Goal: Task Accomplishment & Management: Manage account settings

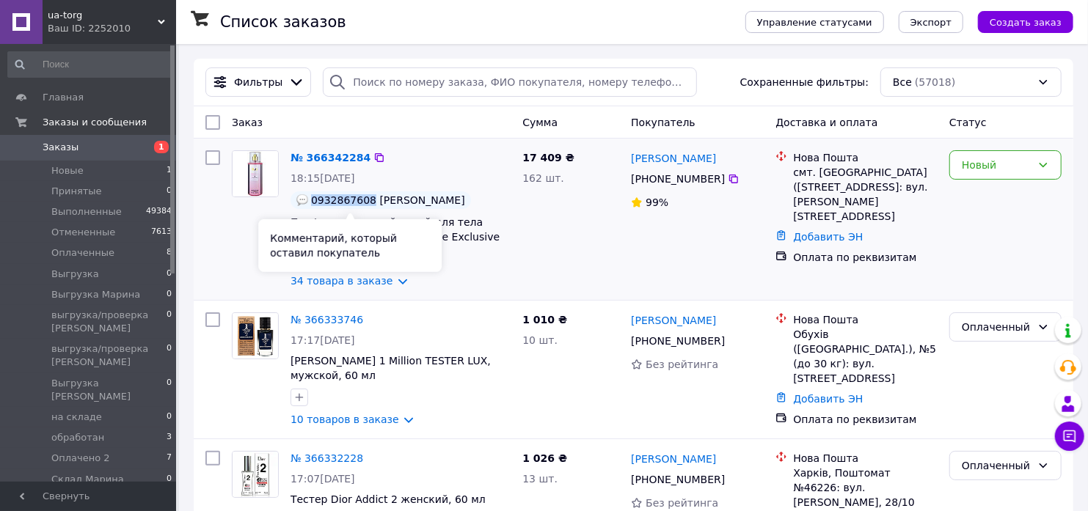
drag, startPoint x: 364, startPoint y: 199, endPoint x: 312, endPoint y: 201, distance: 52.1
click at [312, 201] on span "0932867608 [PERSON_NAME]" at bounding box center [388, 200] width 154 height 12
copy span "0932867608"
click at [375, 158] on icon at bounding box center [379, 157] width 9 height 9
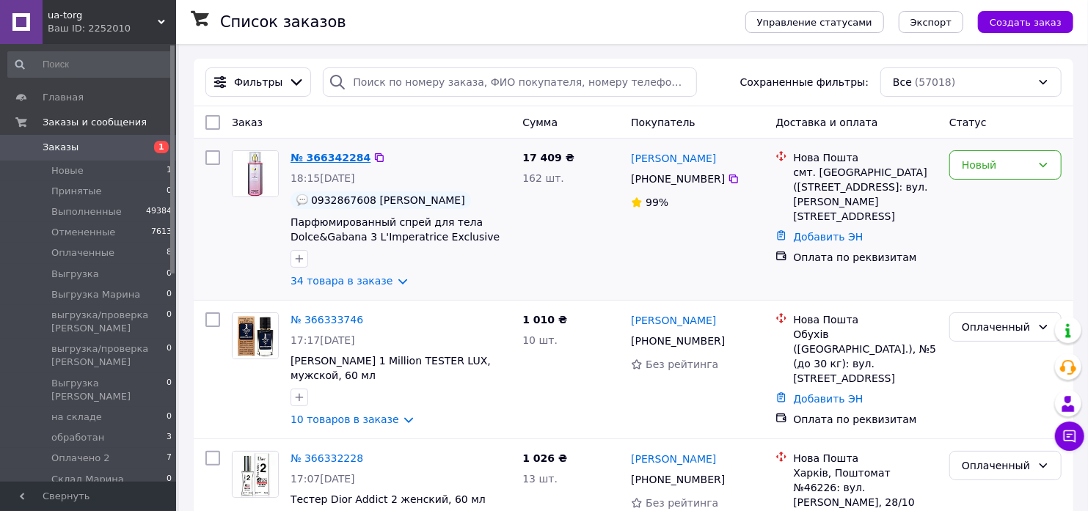
click at [325, 157] on link "№ 366342284" at bounding box center [330, 158] width 80 height 12
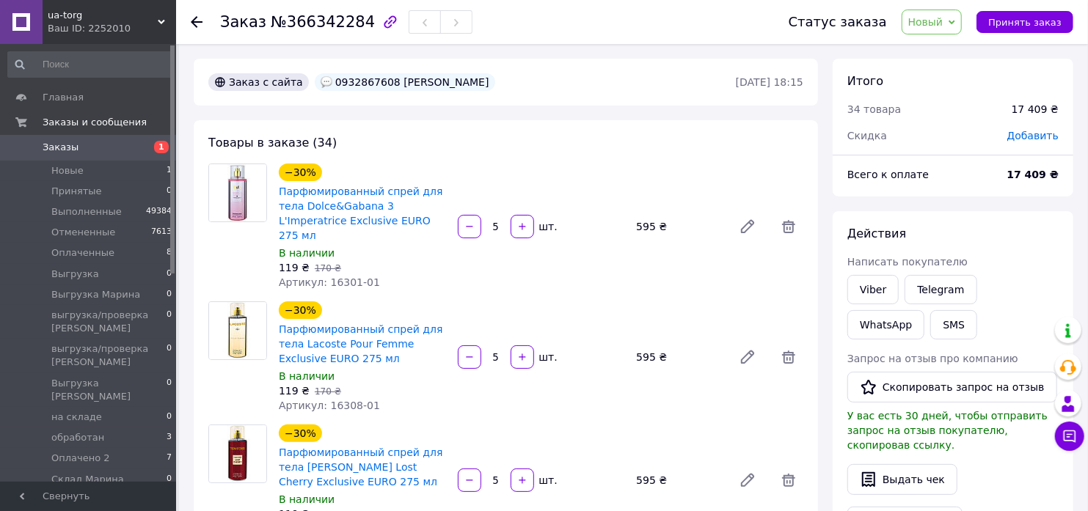
click at [1035, 136] on span "Добавить" at bounding box center [1032, 136] width 51 height 12
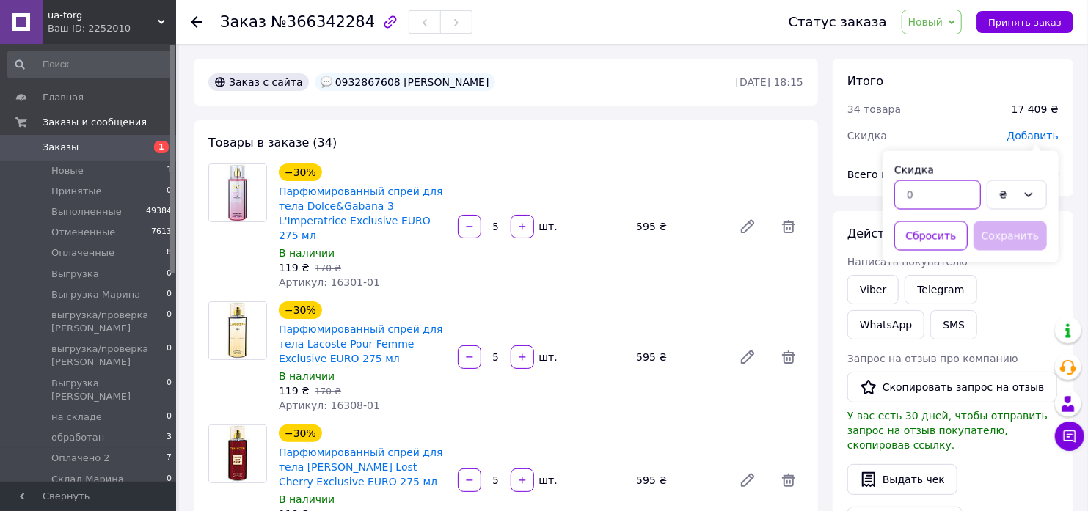
click at [943, 188] on input "text" at bounding box center [937, 194] width 87 height 29
type input "2"
click at [1005, 189] on div "₴" at bounding box center [1008, 195] width 18 height 16
click at [1012, 253] on li "%" at bounding box center [1016, 253] width 59 height 26
click at [996, 235] on button "Сохранить" at bounding box center [1009, 235] width 73 height 29
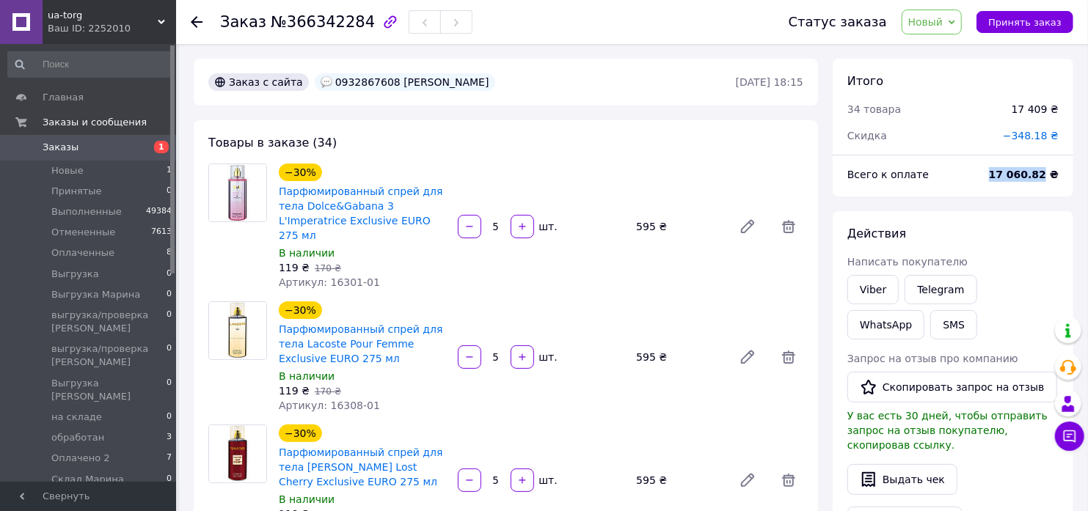
drag, startPoint x: 1050, startPoint y: 171, endPoint x: 1005, endPoint y: 172, distance: 45.5
click at [1005, 172] on b "17 060.82 ₴" at bounding box center [1024, 175] width 70 height 12
copy b "17 060.82"
click at [943, 23] on span "Новый" at bounding box center [925, 22] width 35 height 12
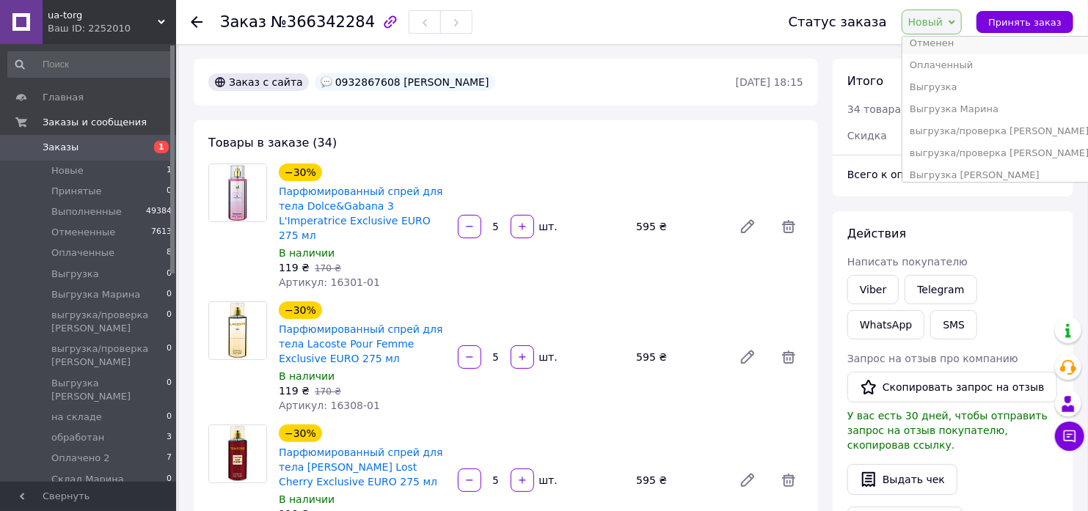
scroll to position [163, 0]
click at [933, 104] on li "обработан" at bounding box center [999, 109] width 194 height 22
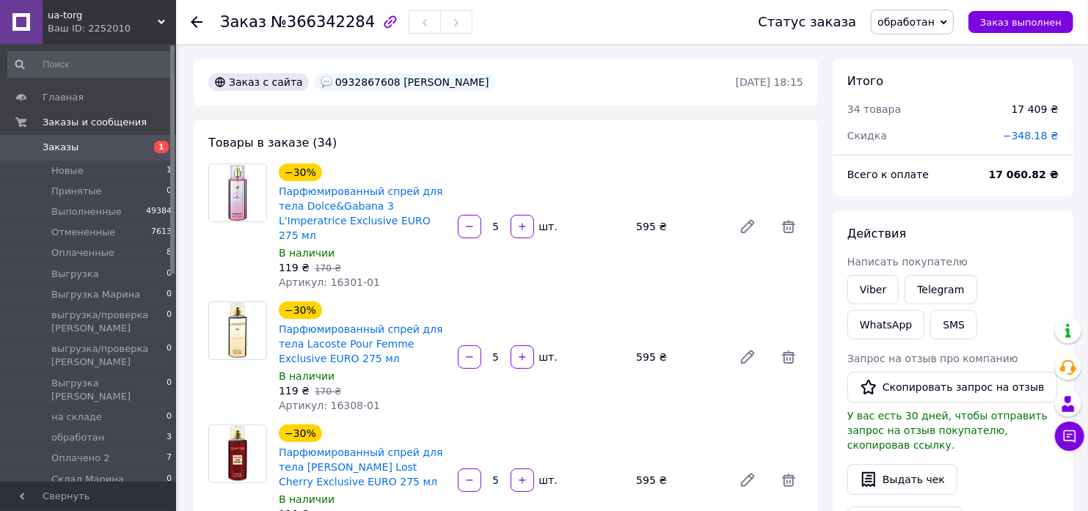
click at [202, 21] on icon at bounding box center [197, 22] width 12 height 12
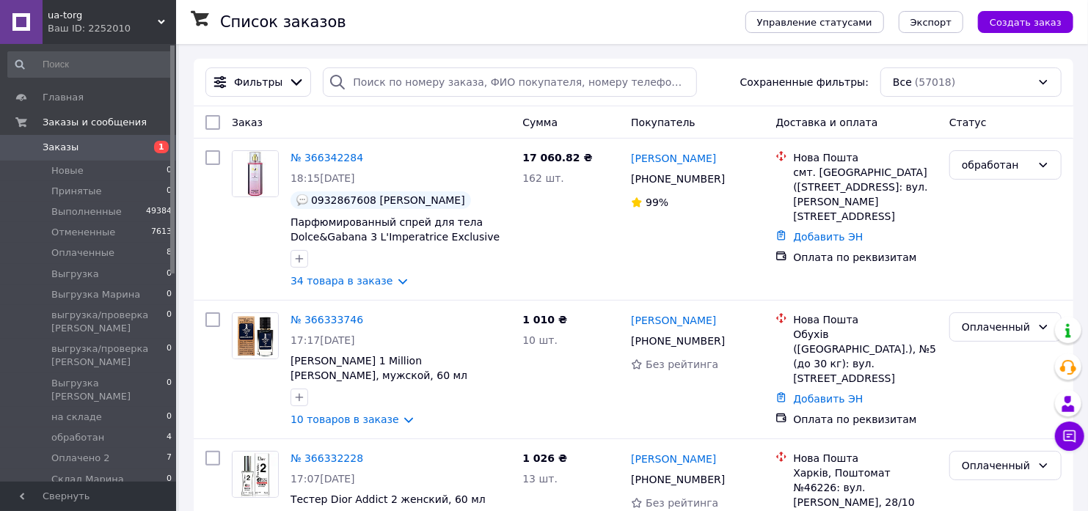
click at [213, 128] on input "checkbox" at bounding box center [212, 122] width 15 height 15
checkbox input "true"
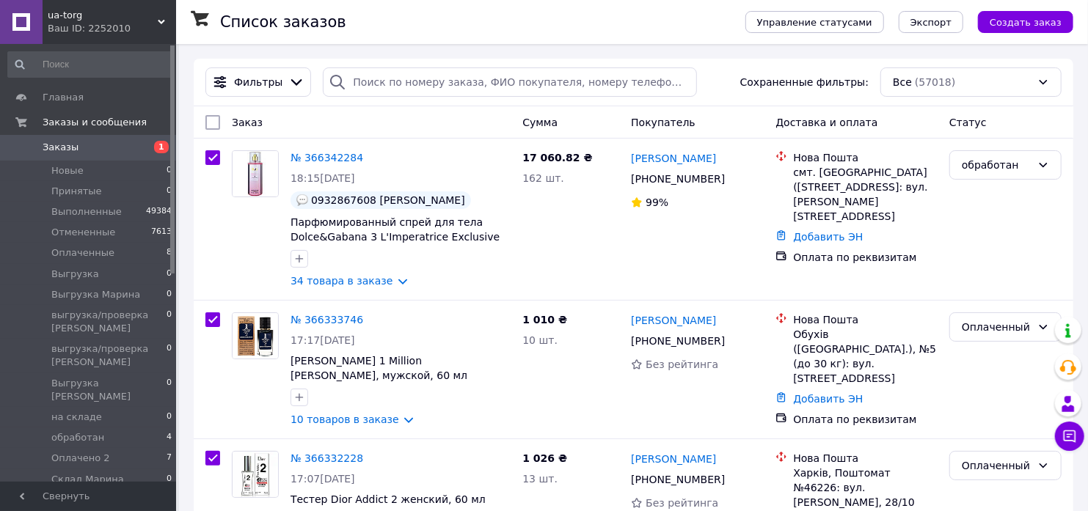
checkbox input "true"
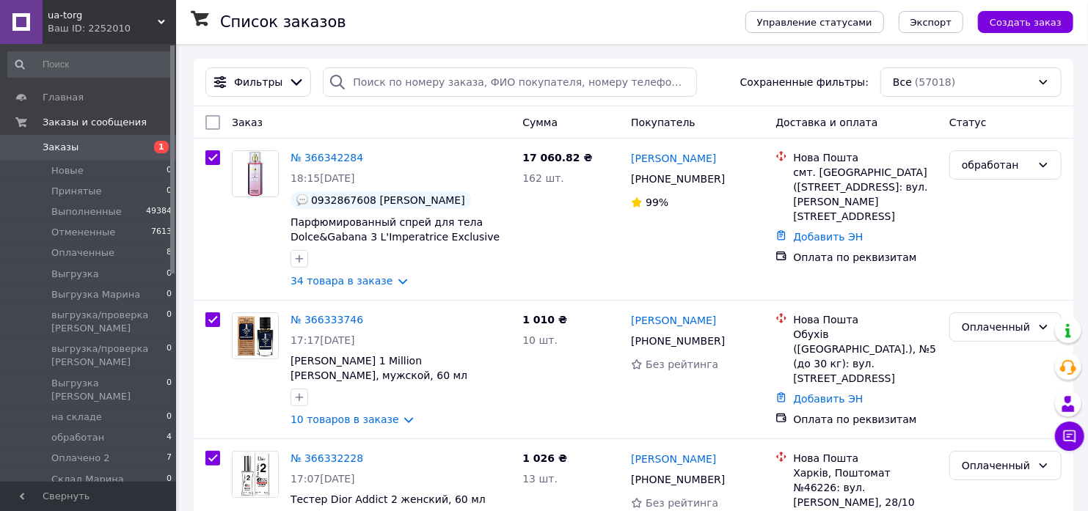
checkbox input "true"
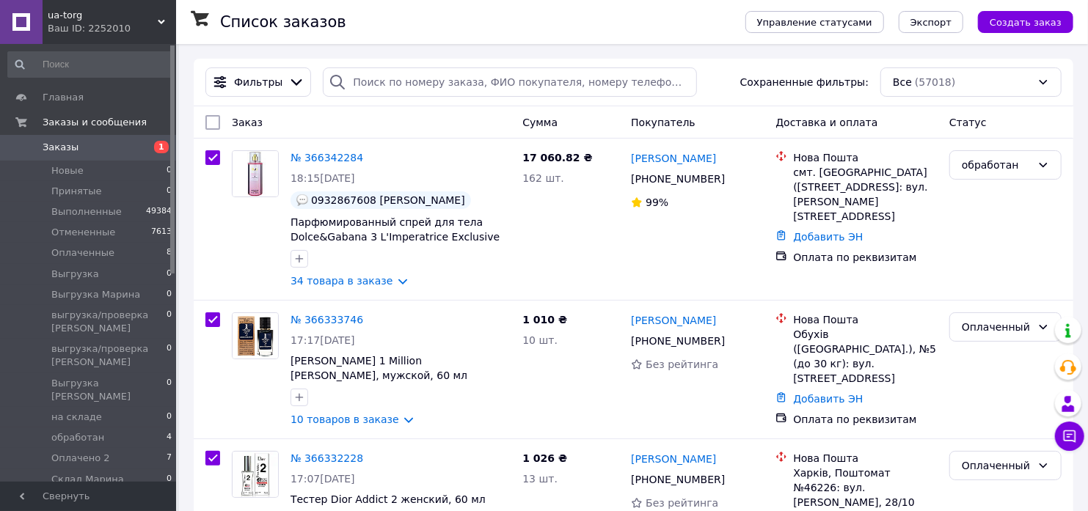
checkbox input "true"
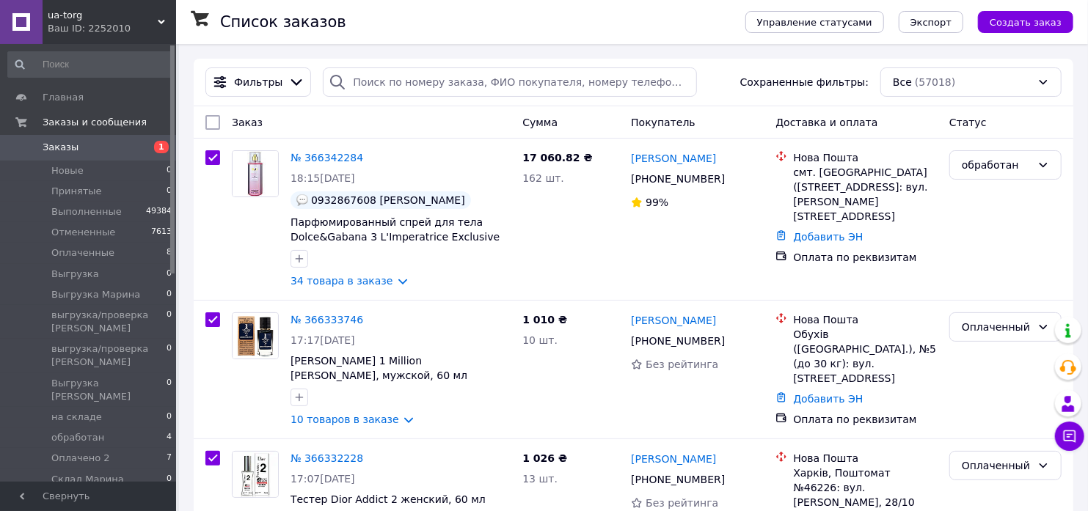
checkbox input "true"
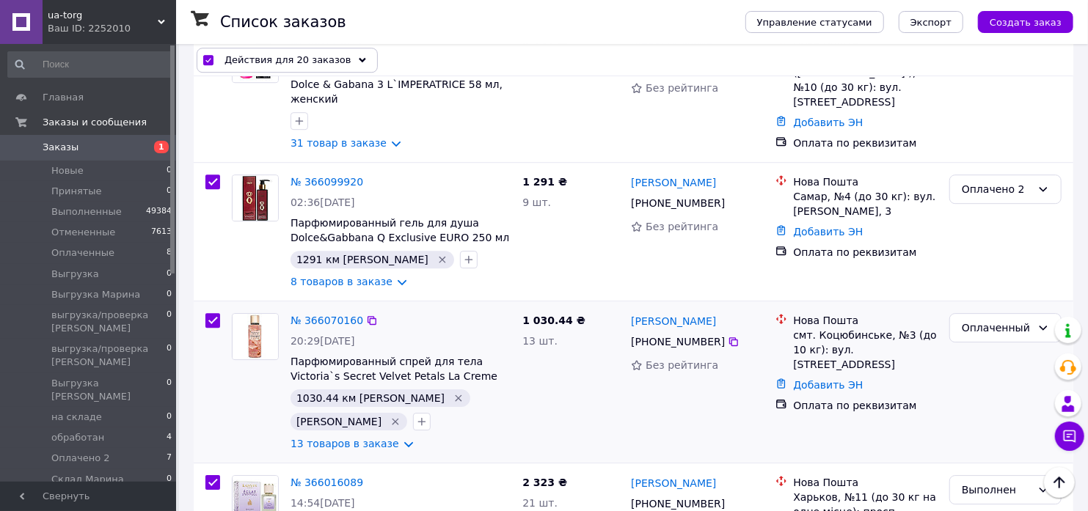
scroll to position [2570, 0]
